Goal: Task Accomplishment & Management: Manage account settings

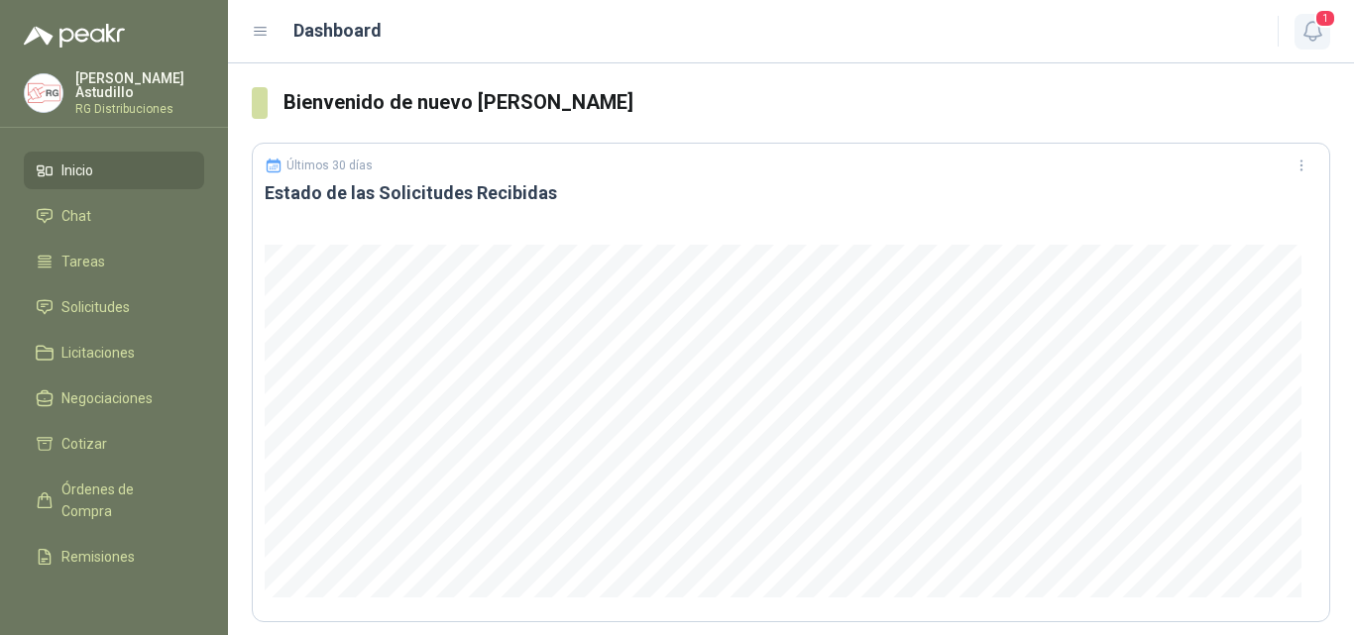
click at [1308, 39] on icon "button" at bounding box center [1312, 31] width 25 height 25
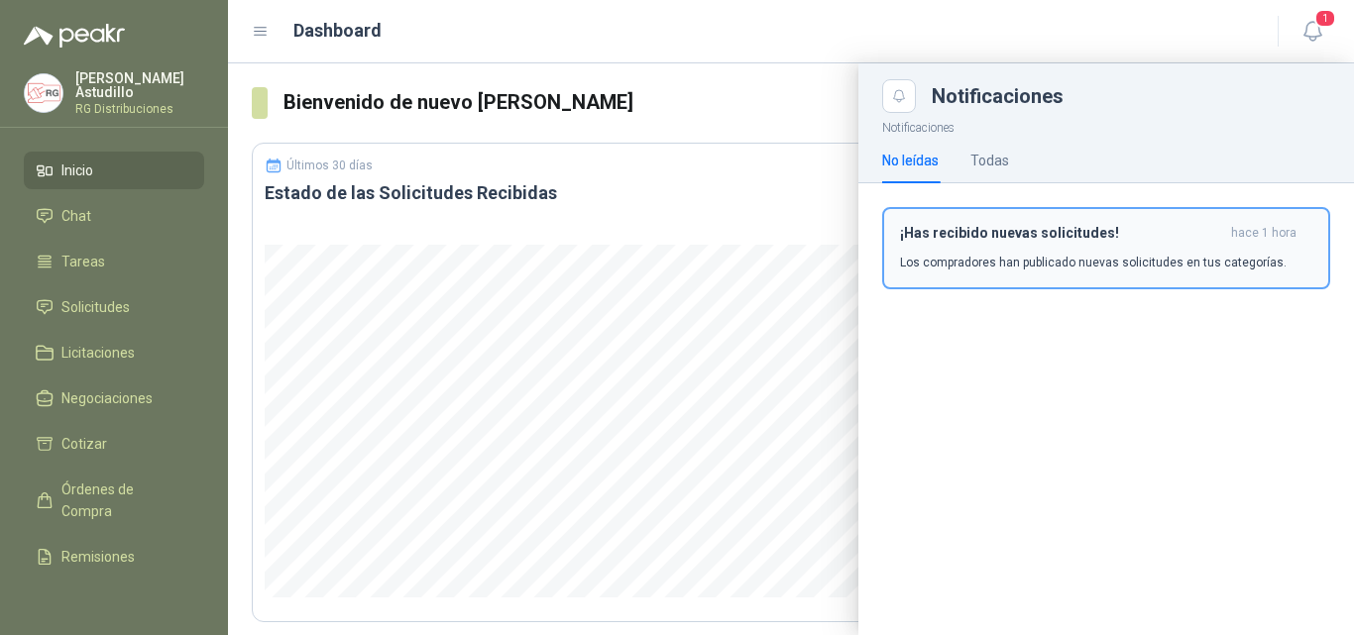
click at [1118, 245] on div "¡Has recibido nuevas solicitudes! hace 1 hora Los compradores han publicado nue…" at bounding box center [1106, 248] width 412 height 47
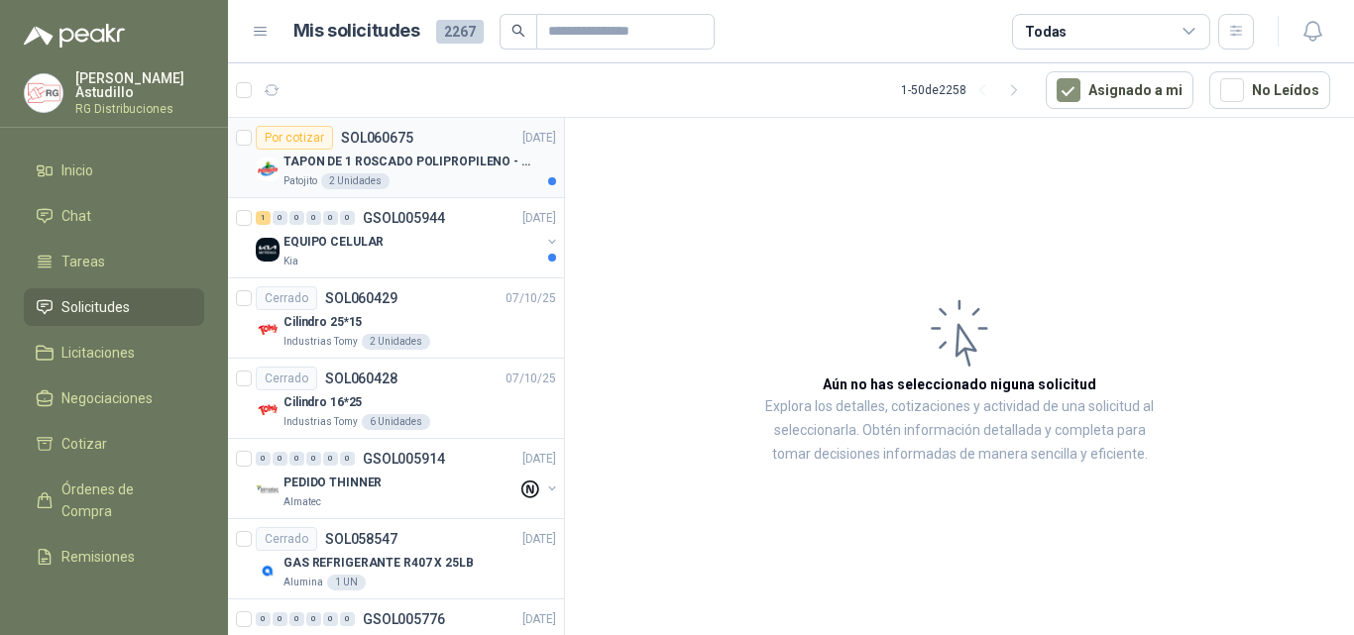
click at [472, 167] on p "TAPON DE 1 ROSCADO POLIPROPILENO - HEMBRA NPT" at bounding box center [406, 162] width 247 height 19
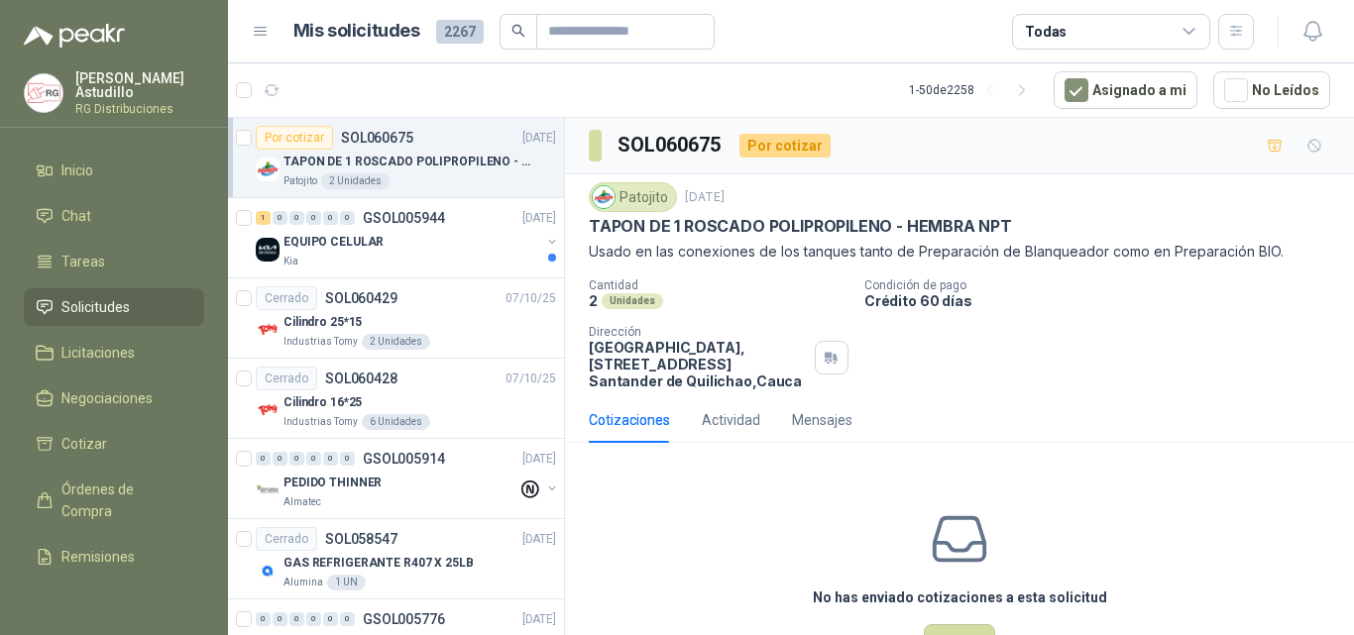
click at [770, 214] on div "Patojito [DATE] TAPON DE 1 ROSCADO POLIPROPILENO - HEMBRA NPT Usado en las cone…" at bounding box center [959, 222] width 741 height 80
click at [740, 253] on p "Usado en las conexiones de los tanques tanto de Preparación de Blanqueador como…" at bounding box center [959, 252] width 741 height 22
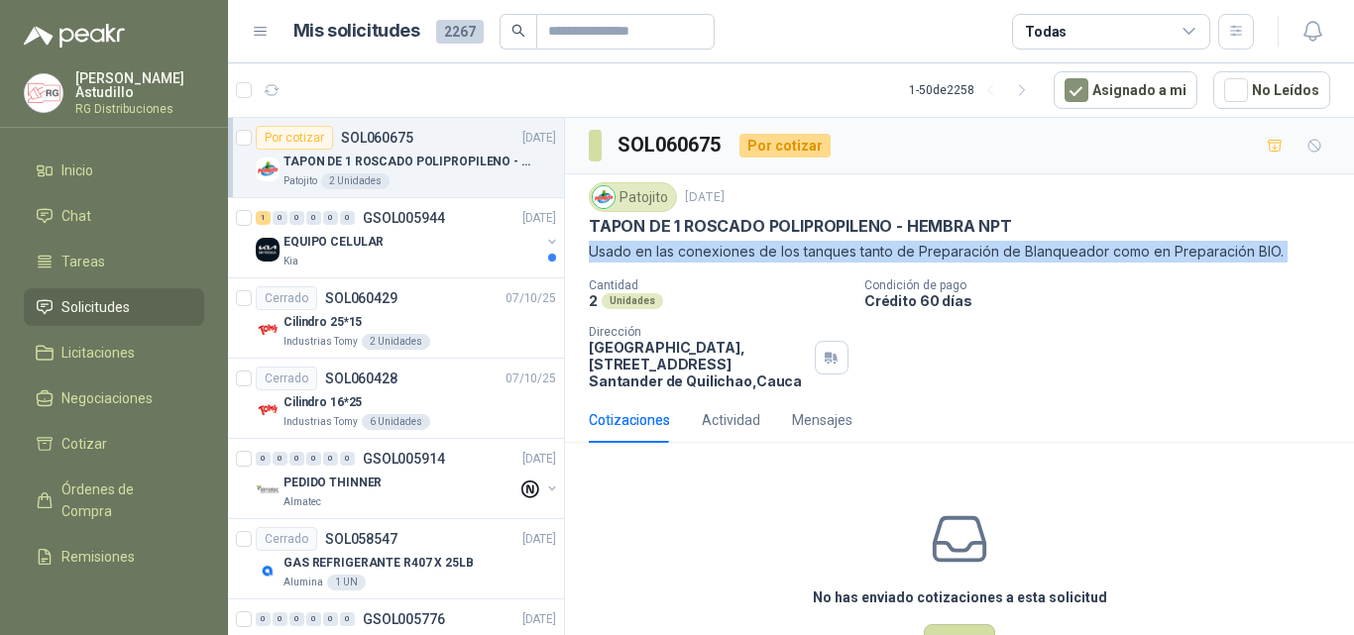
click at [740, 253] on p "Usado en las conexiones de los tanques tanto de Preparación de Blanqueador como…" at bounding box center [959, 252] width 741 height 22
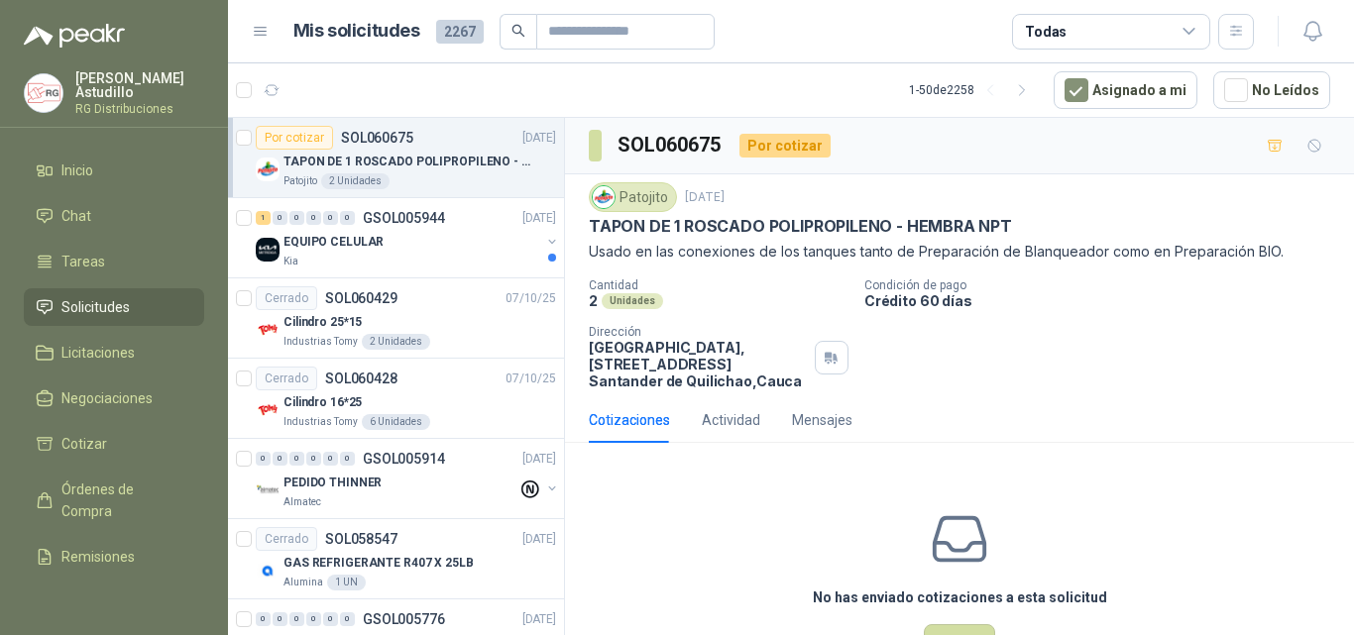
click at [1112, 375] on div "Cantidad 2 Unidades Condición de pago Crédito 60 días Dirección Parque Industri…" at bounding box center [959, 333] width 741 height 111
click at [795, 258] on p "Usado en las conexiones de los tanques tanto de Preparación de Blanqueador como…" at bounding box center [959, 252] width 741 height 22
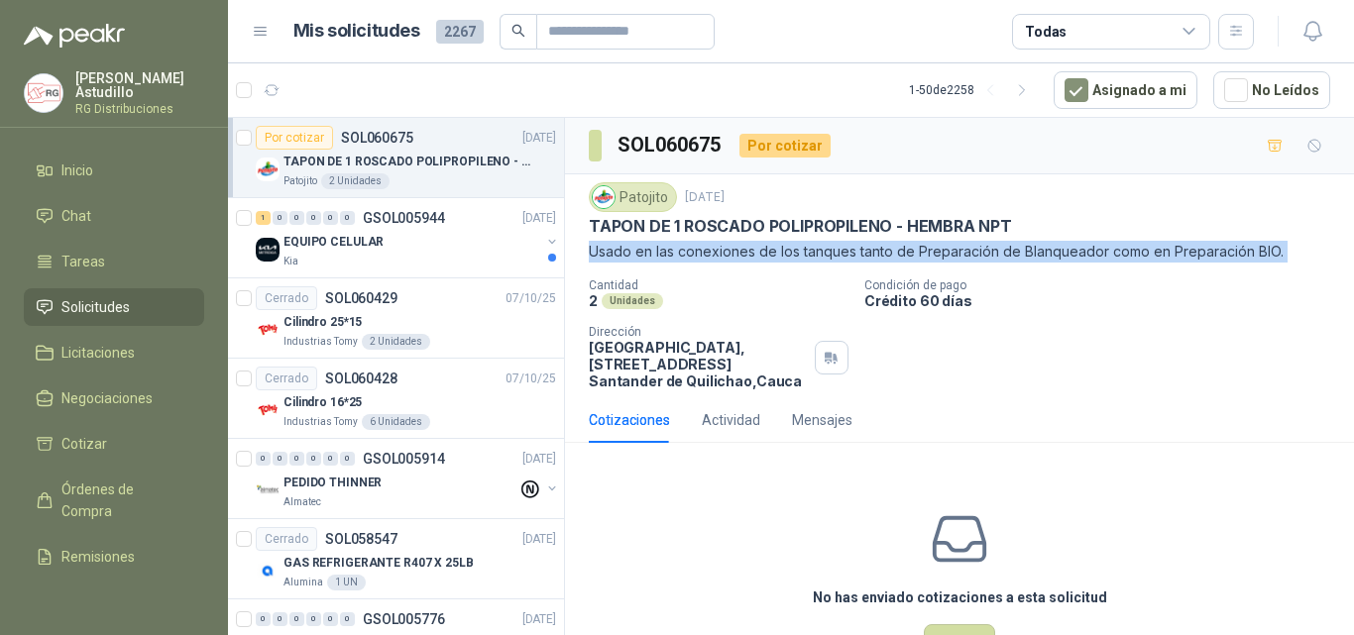
click at [795, 258] on p "Usado en las conexiones de los tanques tanto de Preparación de Blanqueador como…" at bounding box center [959, 252] width 741 height 22
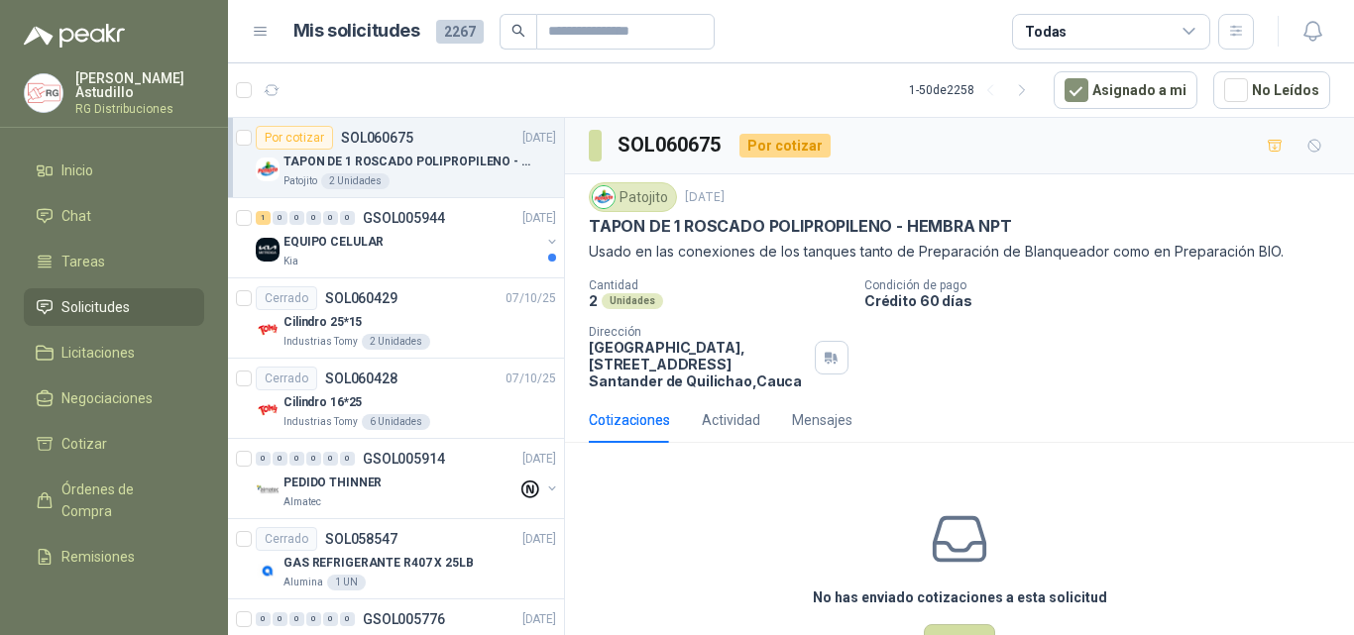
click at [1084, 343] on div "Cantidad 2 Unidades Condición de pago Crédito 60 días Dirección Parque Industri…" at bounding box center [959, 333] width 741 height 111
click at [1059, 257] on p "Usado en las conexiones de los tanques tanto de Preparación de Blanqueador como…" at bounding box center [959, 252] width 741 height 22
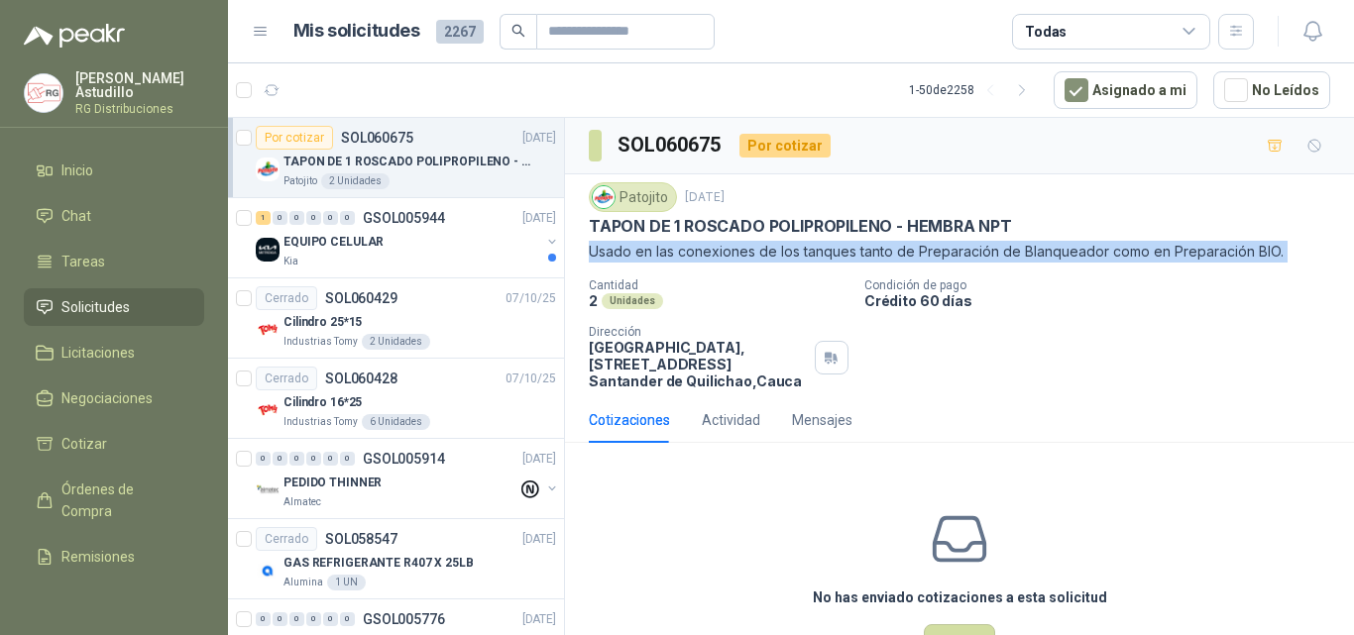
click at [1059, 257] on p "Usado en las conexiones de los tanques tanto de Preparación de Blanqueador como…" at bounding box center [959, 252] width 741 height 22
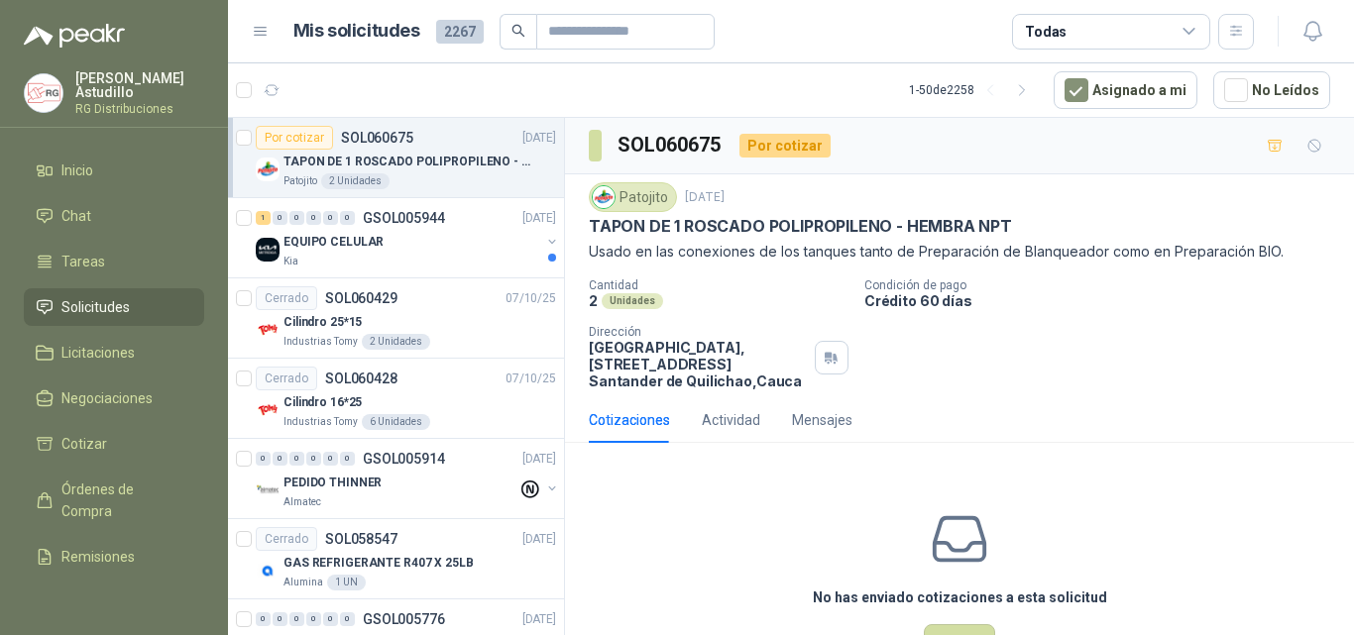
click at [1134, 389] on div "Cantidad 2 Unidades Condición de pago Crédito 60 días Dirección Parque Industri…" at bounding box center [959, 333] width 741 height 111
click at [417, 249] on div "EQUIPO CELULAR" at bounding box center [411, 242] width 257 height 24
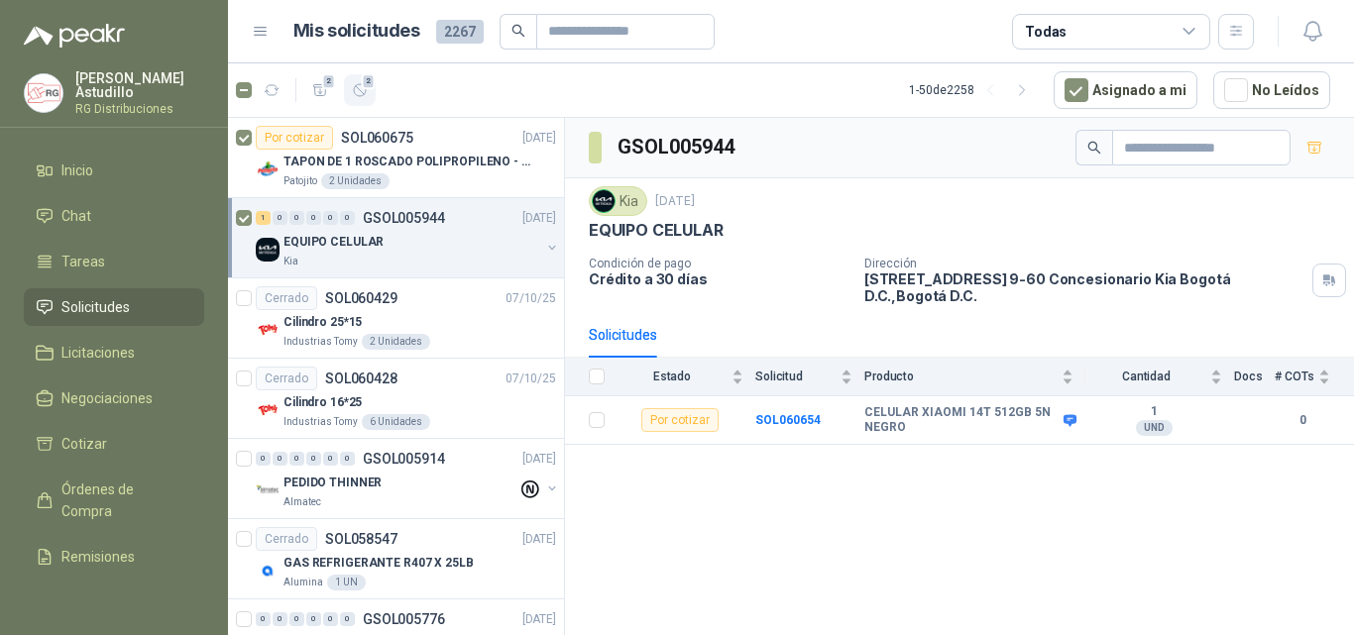
click at [366, 93] on icon "button" at bounding box center [360, 90] width 12 height 12
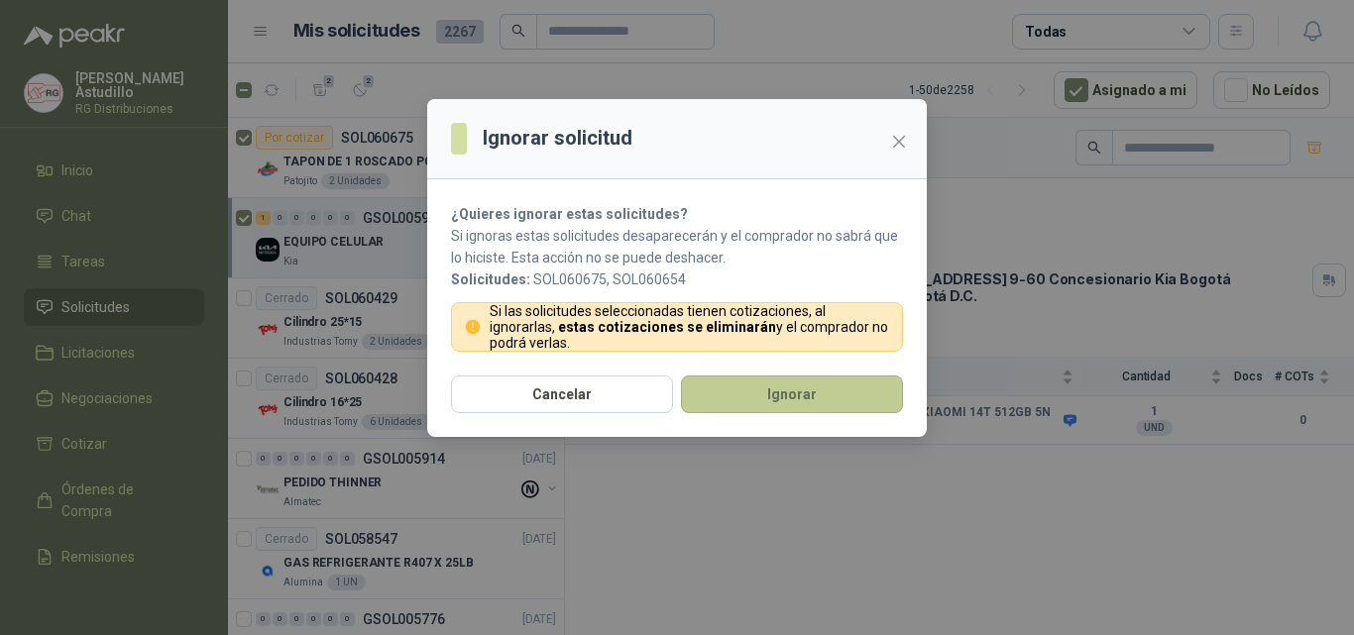
click at [785, 398] on button "Ignorar" at bounding box center [792, 395] width 222 height 38
